Goal: Book appointment/travel/reservation

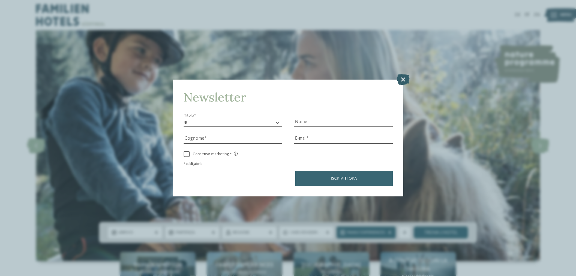
click at [404, 79] on icon at bounding box center [403, 79] width 13 height 10
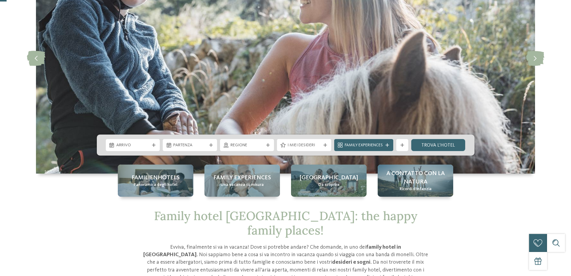
scroll to position [120, 0]
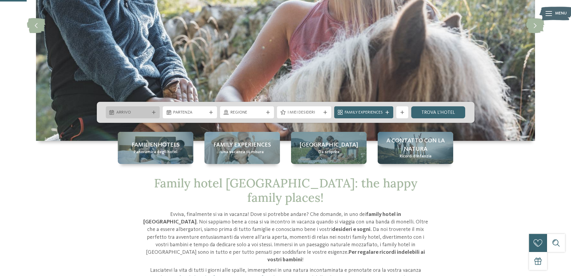
click at [155, 116] on div "Arrivo" at bounding box center [133, 112] width 54 height 12
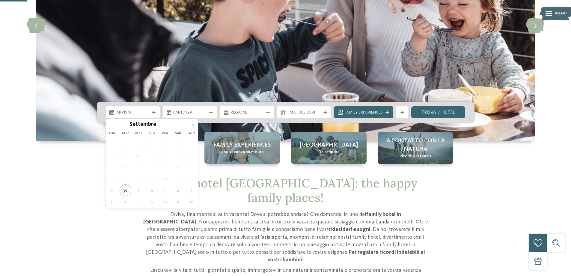
click at [192, 126] on icon at bounding box center [193, 126] width 4 height 4
type input "****"
click at [192, 126] on icon at bounding box center [193, 126] width 4 height 4
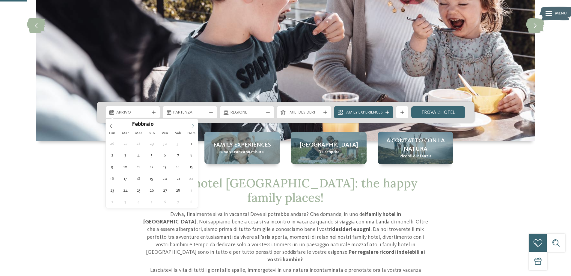
click at [192, 126] on icon at bounding box center [193, 126] width 4 height 4
click at [110, 127] on icon at bounding box center [111, 126] width 4 height 4
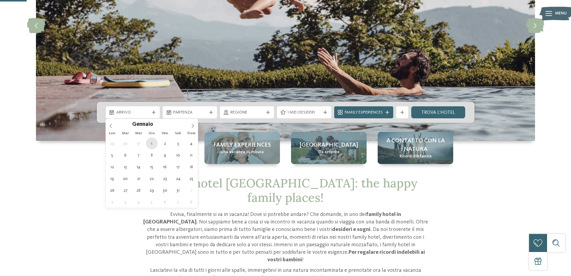
type div "[DATE]"
type input "****"
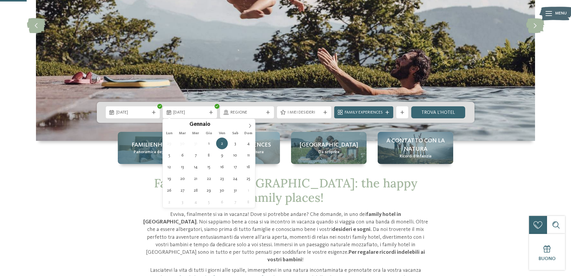
type div "[DATE]"
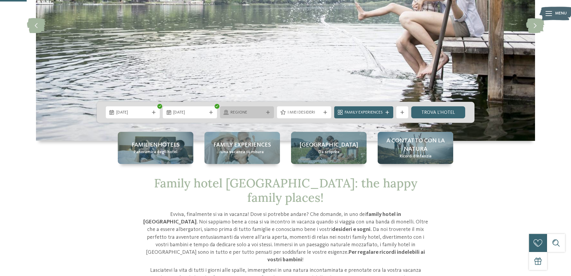
click at [271, 113] on div at bounding box center [268, 112] width 6 height 4
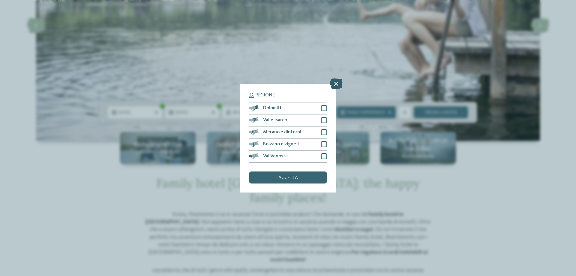
click at [335, 82] on icon at bounding box center [336, 83] width 13 height 10
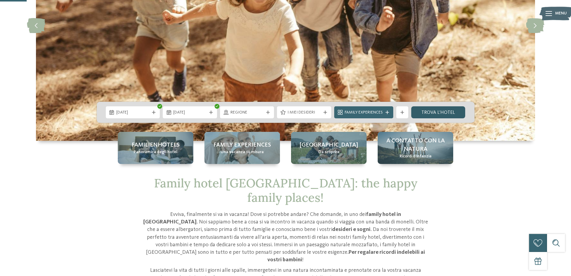
click at [453, 112] on link "trova l’hotel" at bounding box center [439, 112] width 54 height 12
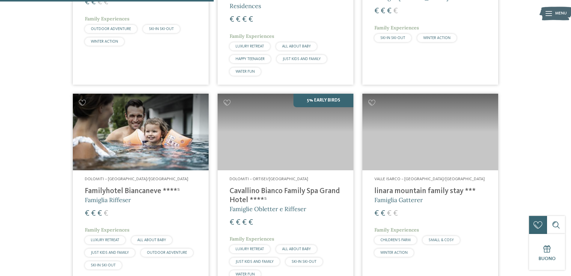
scroll to position [557, 0]
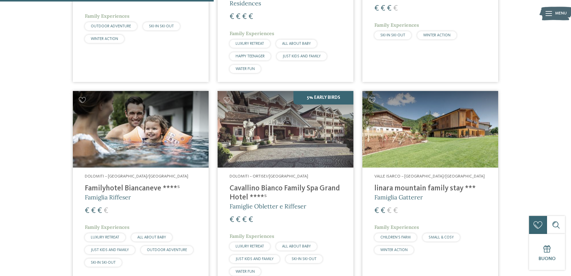
click at [154, 135] on img at bounding box center [141, 129] width 136 height 76
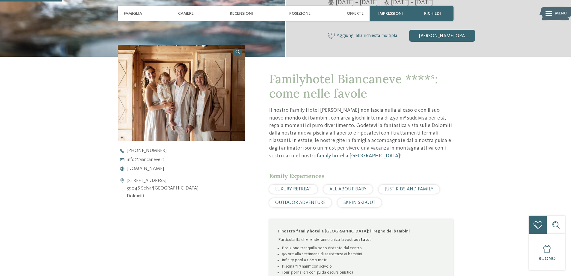
scroll to position [180, 0]
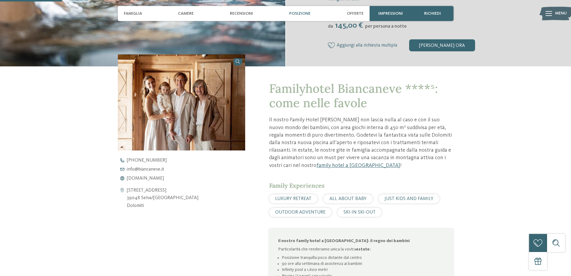
click at [307, 15] on span "Posizione" at bounding box center [299, 13] width 21 height 5
click at [306, 12] on span "Posizione" at bounding box center [299, 13] width 21 height 5
click at [305, 12] on span "Posizione" at bounding box center [299, 13] width 21 height 5
